Goal: Communication & Community: Answer question/provide support

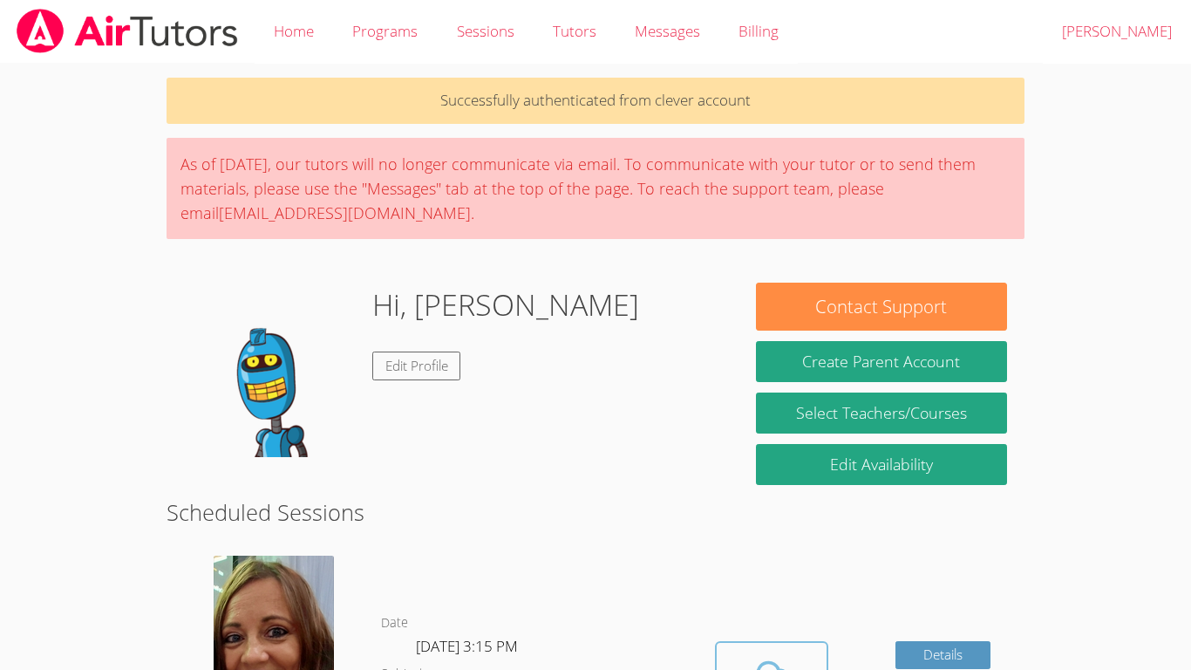
click at [773, 657] on icon at bounding box center [771, 677] width 49 height 49
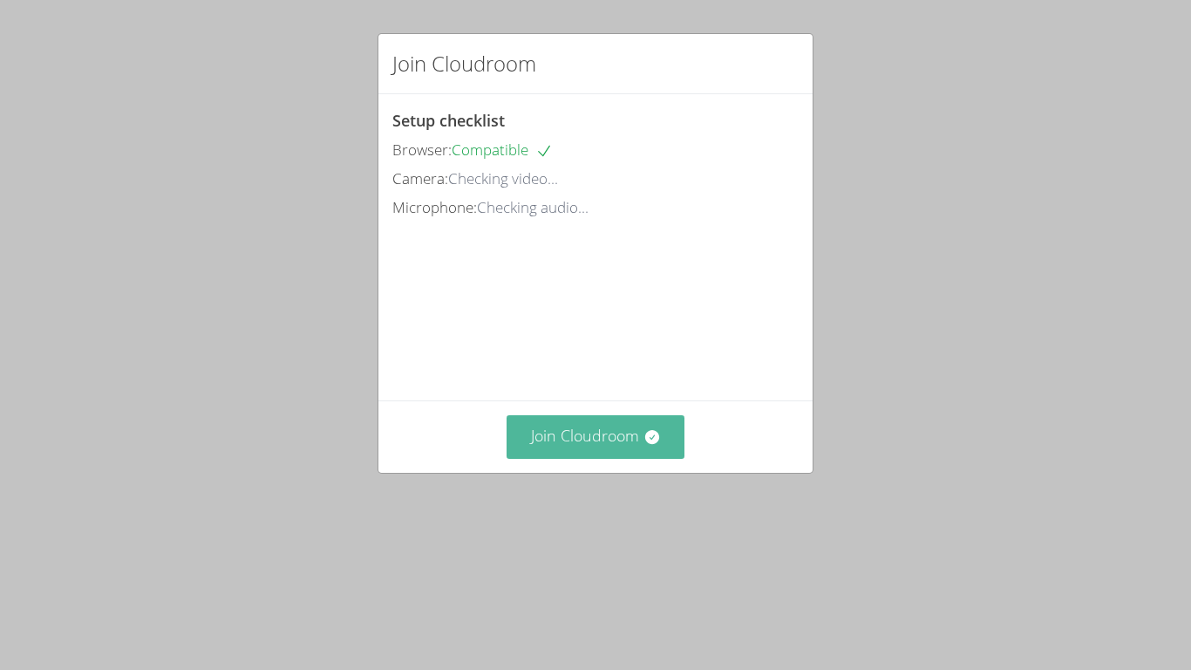
click at [617, 458] on button "Join Cloudroom" at bounding box center [596, 436] width 179 height 43
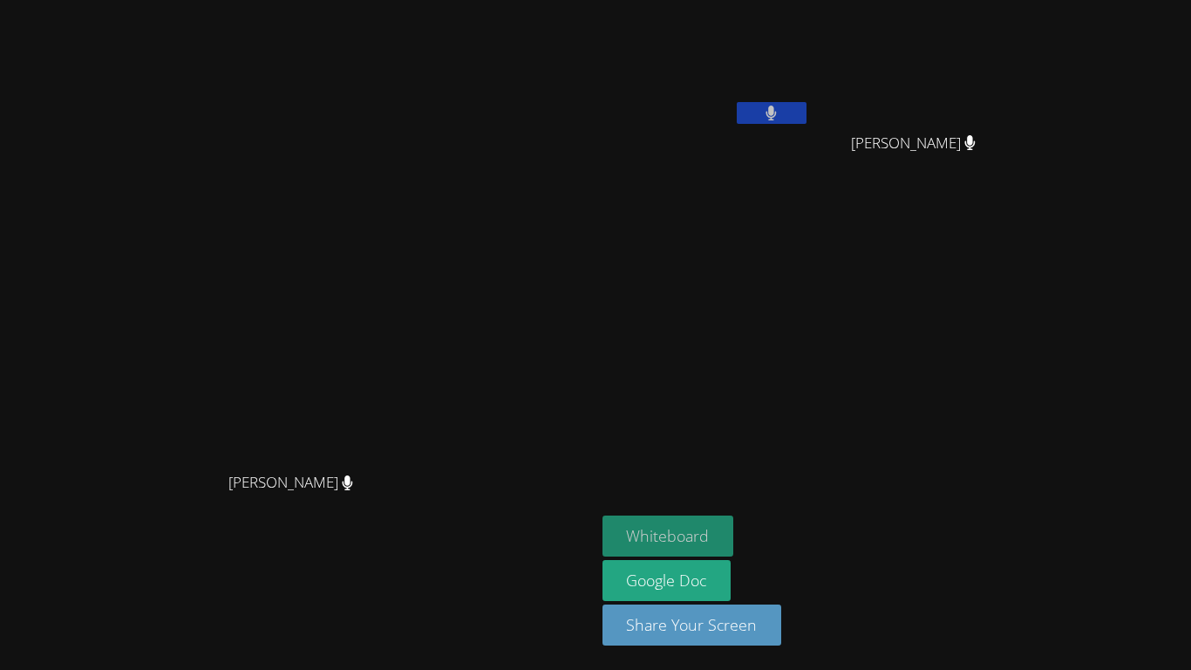
click at [734, 527] on button "Whiteboard" at bounding box center [669, 535] width 132 height 41
click at [777, 112] on icon at bounding box center [771, 113] width 10 height 15
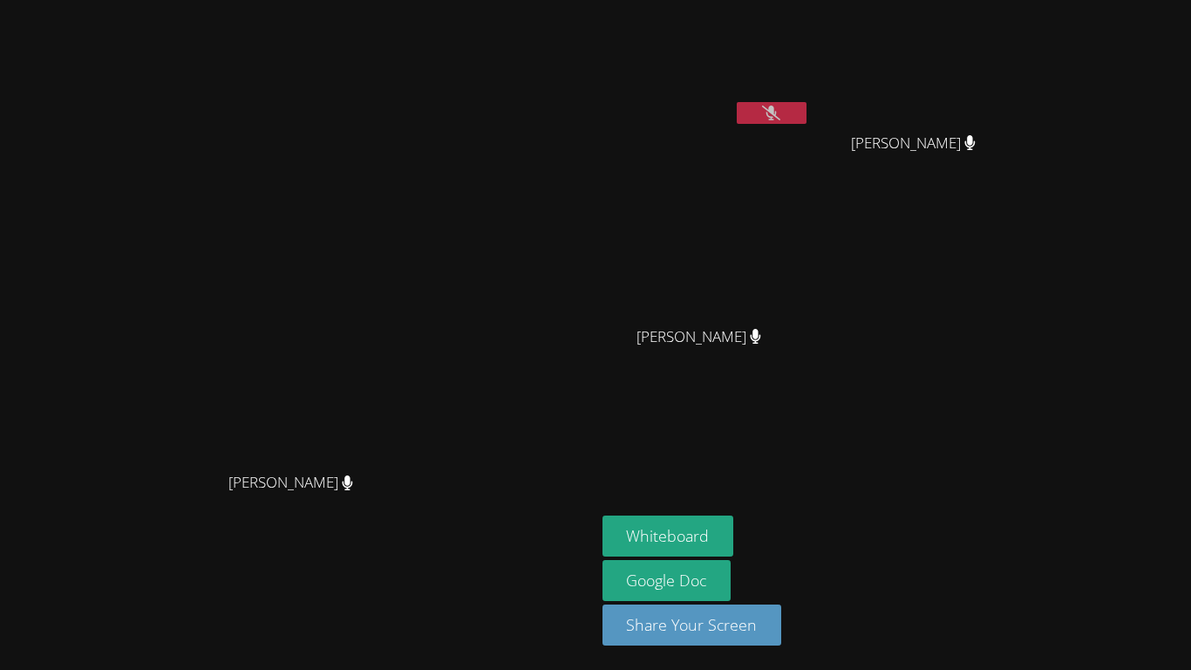
click at [807, 113] on button at bounding box center [772, 113] width 70 height 22
click at [807, 112] on button at bounding box center [772, 113] width 70 height 22
click at [1025, 96] on video at bounding box center [921, 65] width 208 height 117
click at [780, 115] on icon at bounding box center [771, 113] width 18 height 15
click at [734, 522] on button "Whiteboard" at bounding box center [669, 535] width 132 height 41
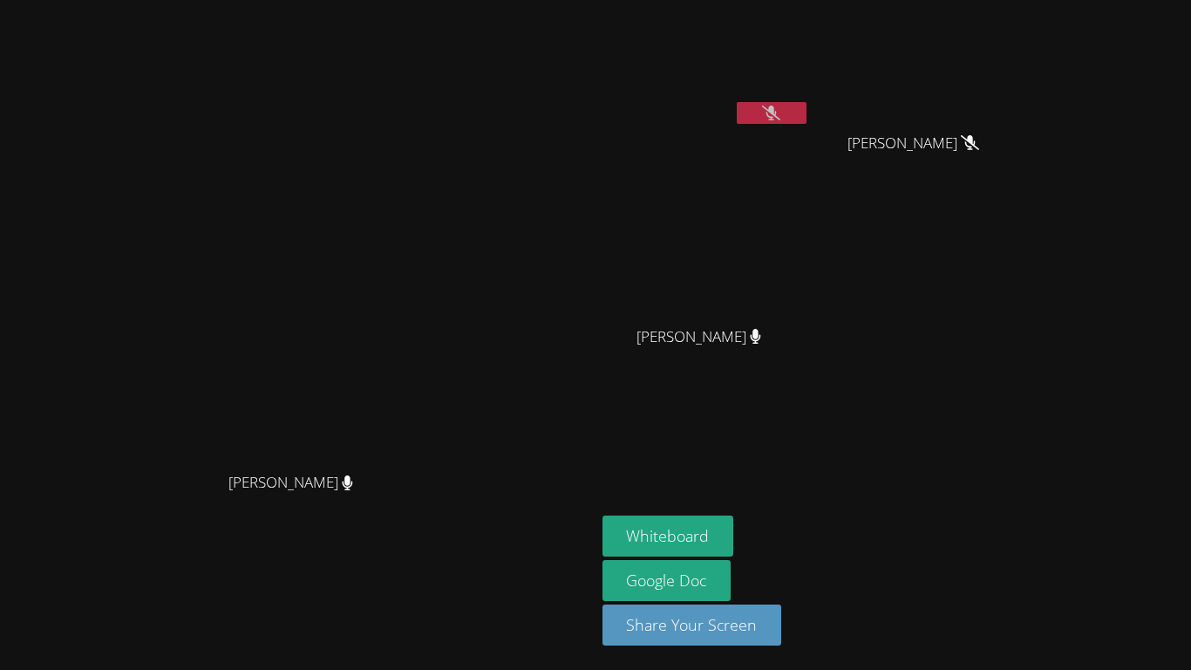
click at [810, 99] on video at bounding box center [707, 65] width 208 height 117
click at [807, 106] on button at bounding box center [772, 113] width 70 height 22
click at [777, 117] on icon at bounding box center [771, 113] width 10 height 15
click at [807, 123] on button at bounding box center [772, 113] width 70 height 22
click at [807, 111] on button at bounding box center [772, 113] width 70 height 22
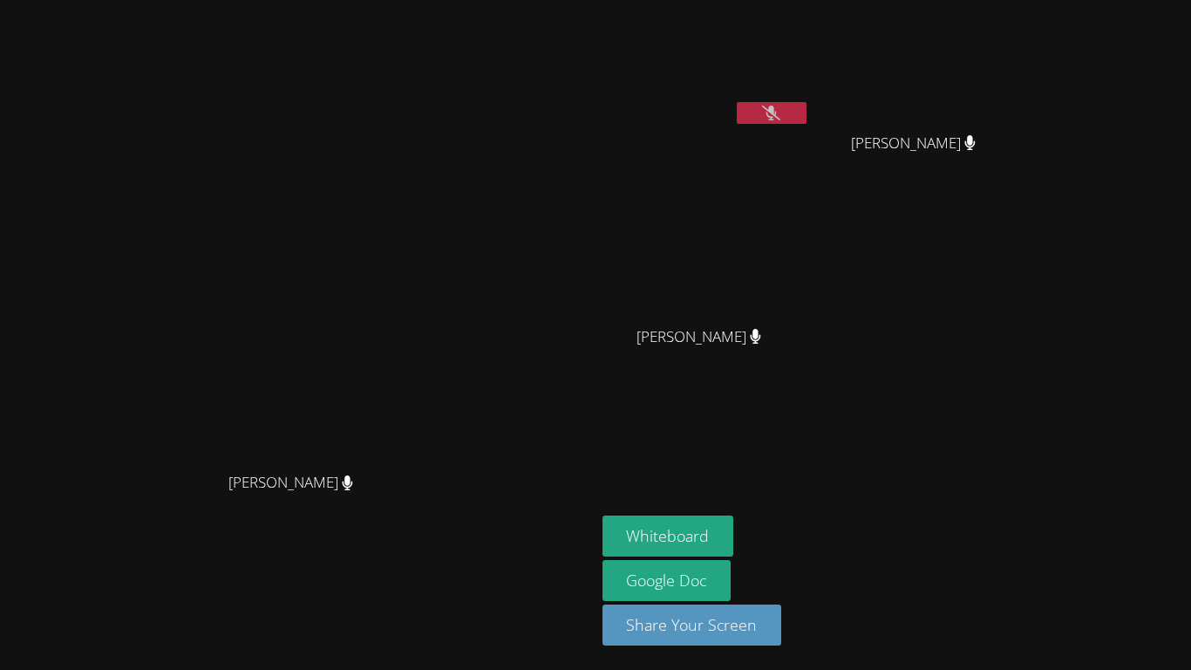
click at [807, 117] on button at bounding box center [772, 113] width 70 height 22
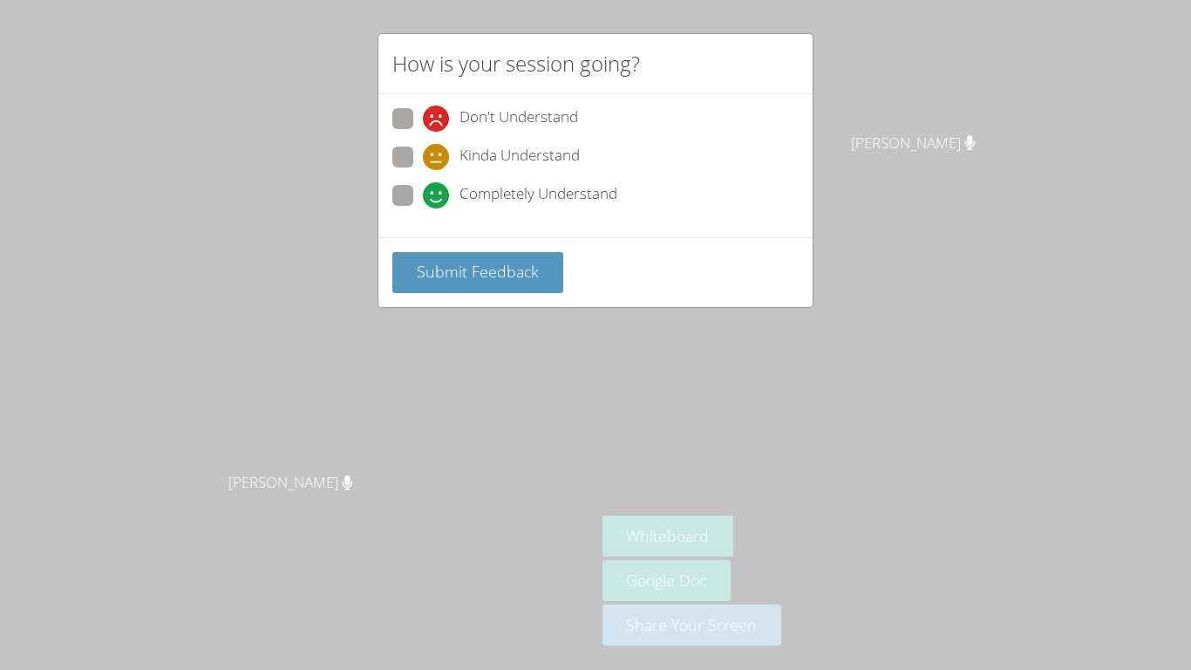
click at [423, 208] on span at bounding box center [423, 208] width 0 height 0
click at [423, 193] on input "Completely Understand" at bounding box center [430, 192] width 15 height 15
radio input "true"
click at [480, 285] on button "Submit Feedback" at bounding box center [477, 272] width 171 height 41
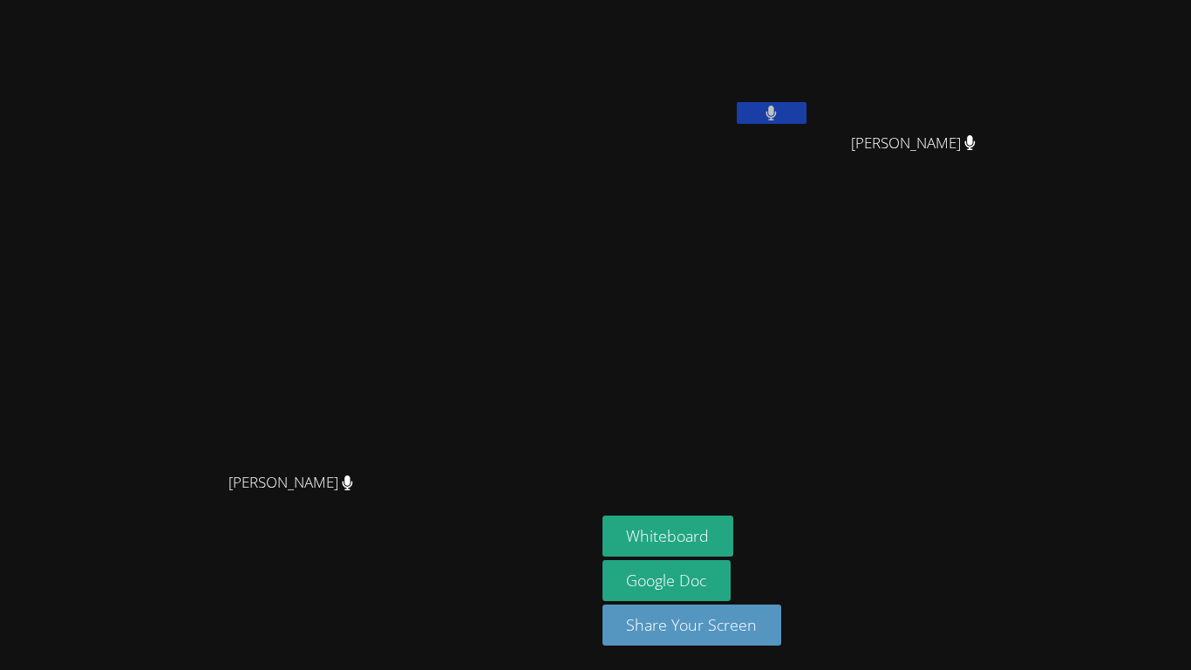
click at [777, 119] on icon at bounding box center [771, 113] width 10 height 15
click at [807, 122] on button at bounding box center [772, 113] width 70 height 22
